Goal: Task Accomplishment & Management: Manage account settings

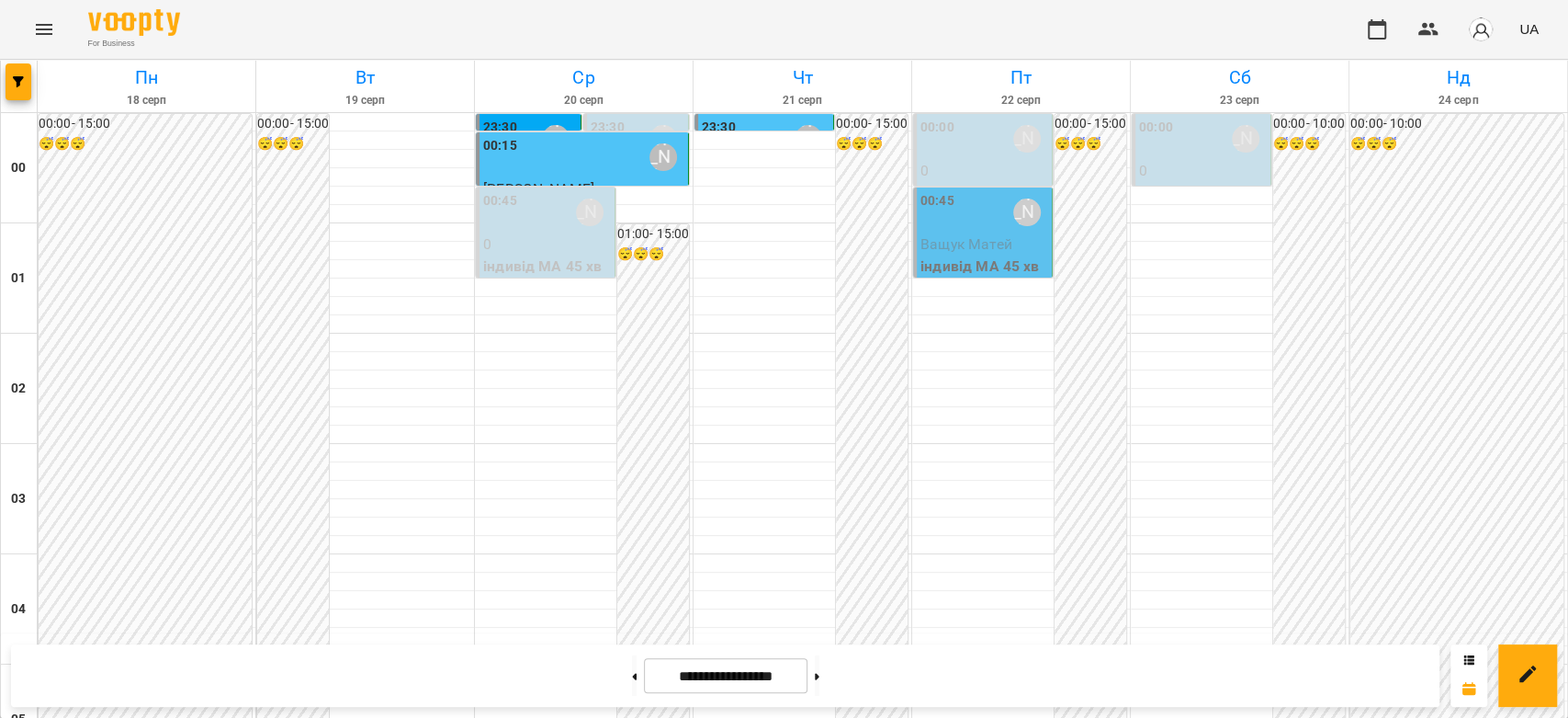
scroll to position [1096, 0]
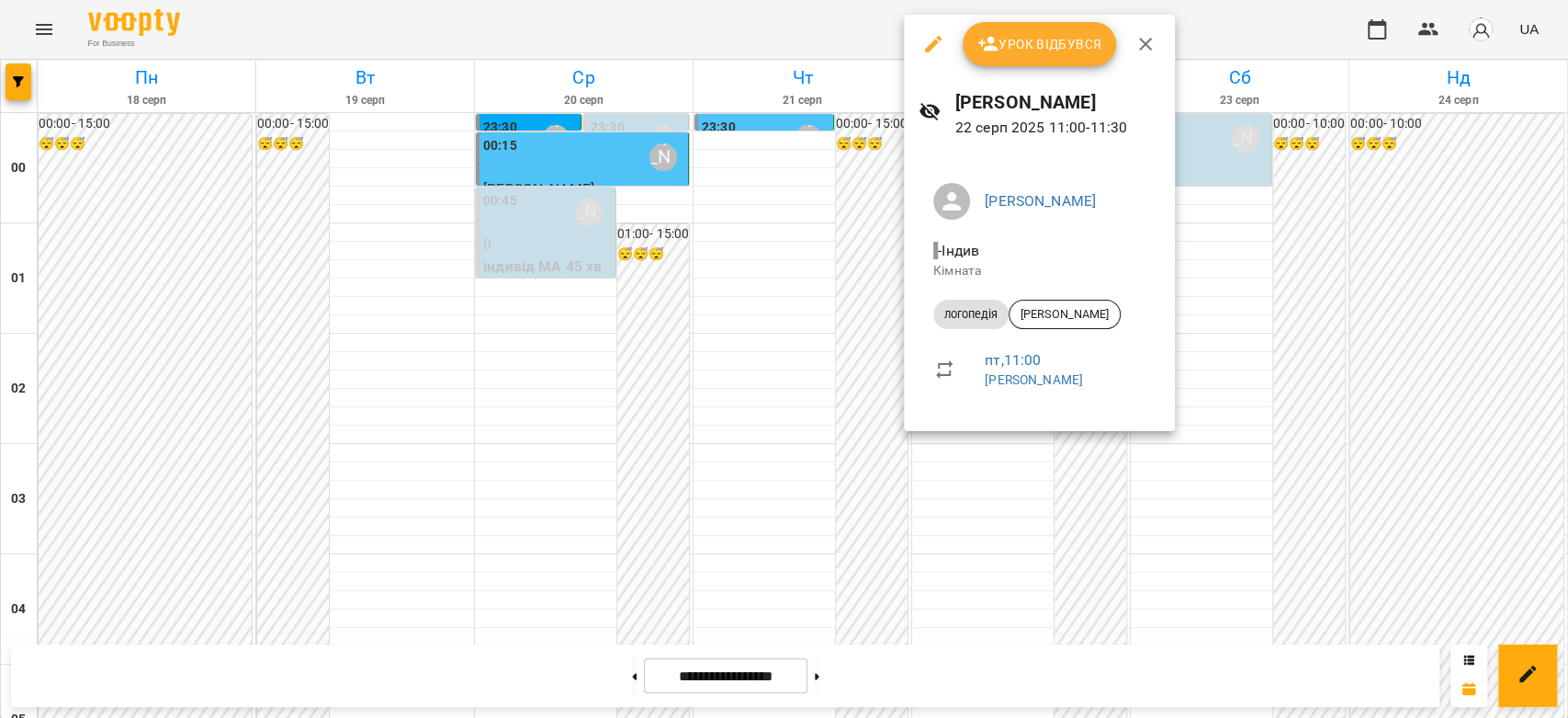
click at [1367, 241] on div at bounding box center [784, 359] width 1568 height 718
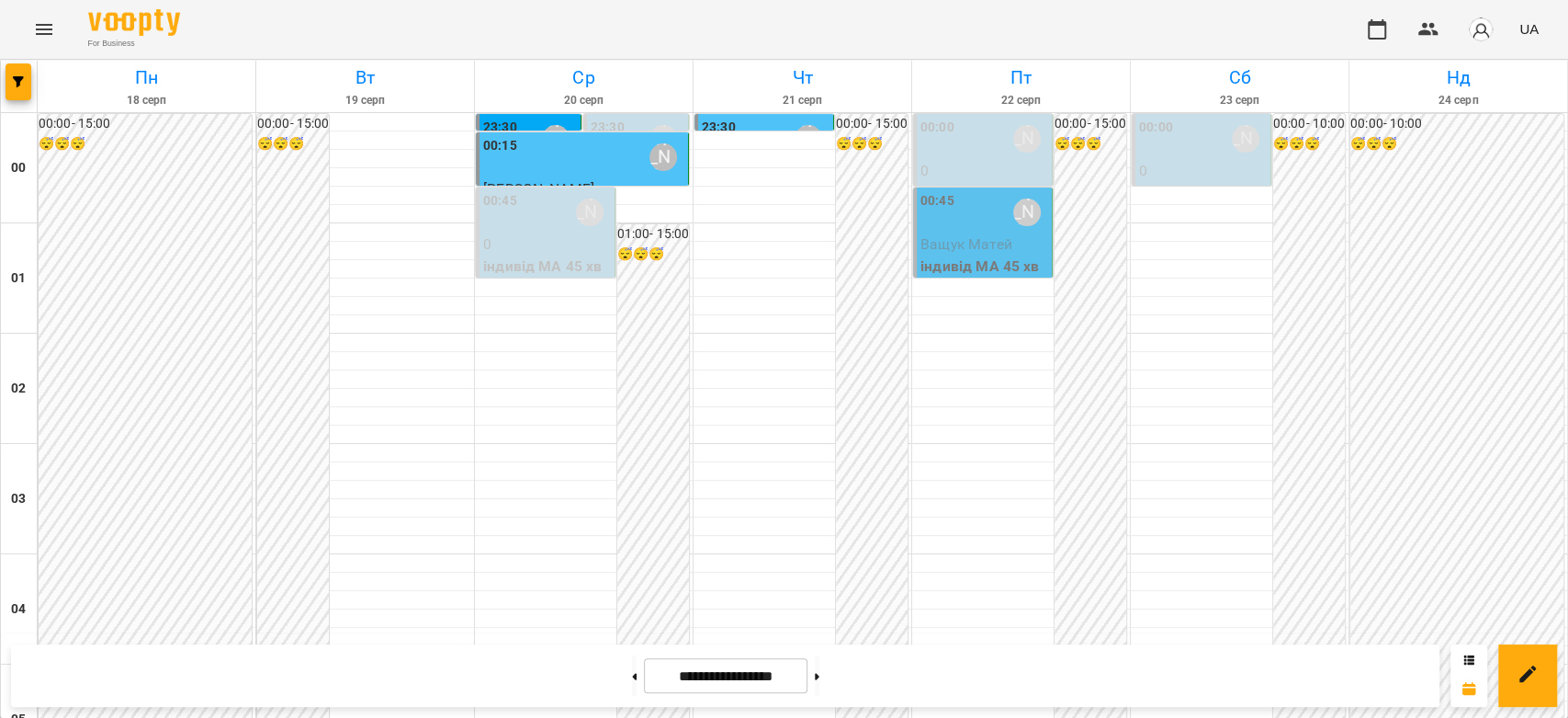
scroll to position [1042, 0]
